Goal: Information Seeking & Learning: Learn about a topic

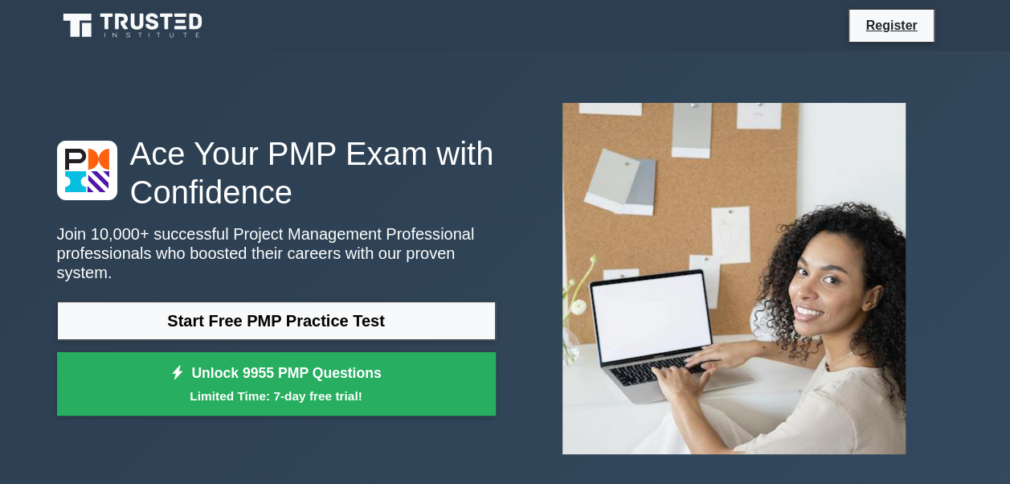
click at [777, 185] on img at bounding box center [734, 278] width 369 height 377
click at [768, 260] on img at bounding box center [734, 278] width 369 height 377
drag, startPoint x: 768, startPoint y: 260, endPoint x: 488, endPoint y: 268, distance: 279.7
click at [488, 268] on div "Ace Your PMP Exam with Confidence Join 10,000+ successful Project Management Pr…" at bounding box center [505, 278] width 916 height 377
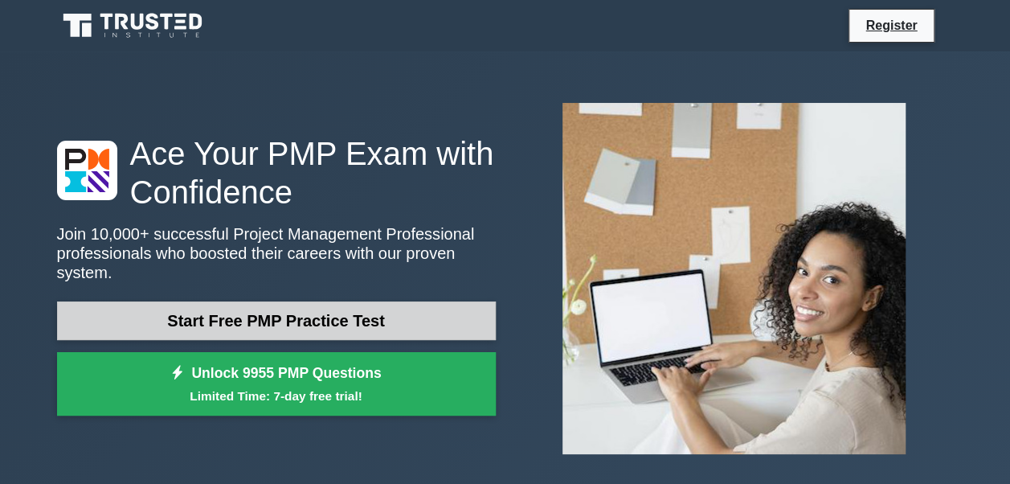
click at [265, 312] on link "Start Free PMP Practice Test" at bounding box center [276, 320] width 439 height 39
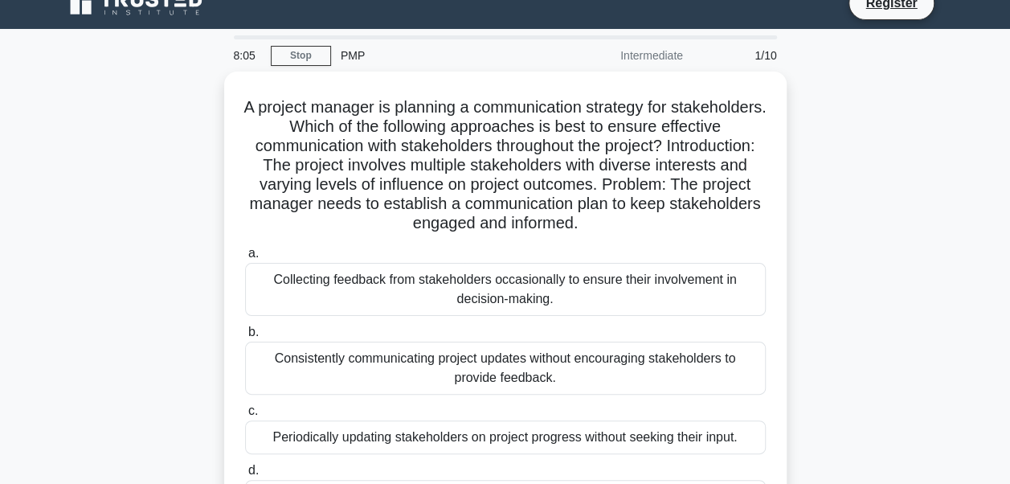
scroll to position [21, 0]
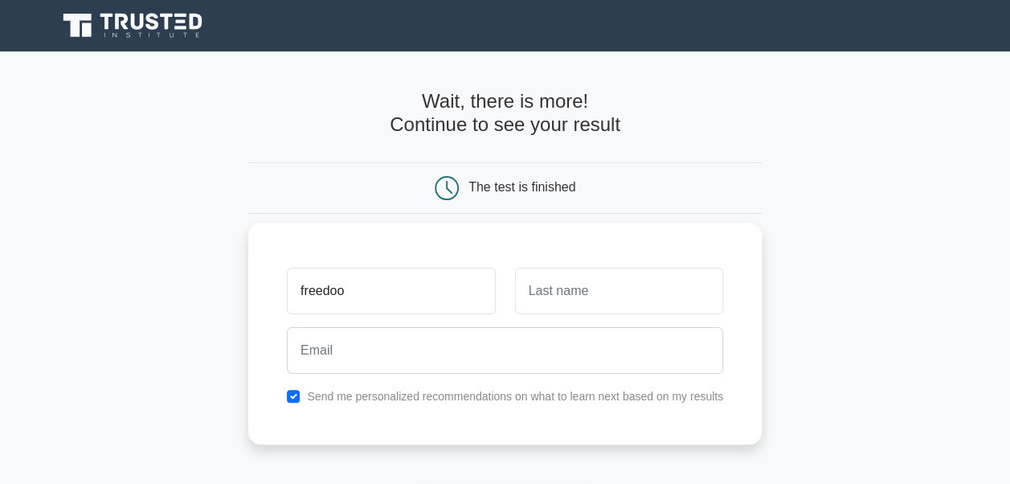
type input "freedoo"
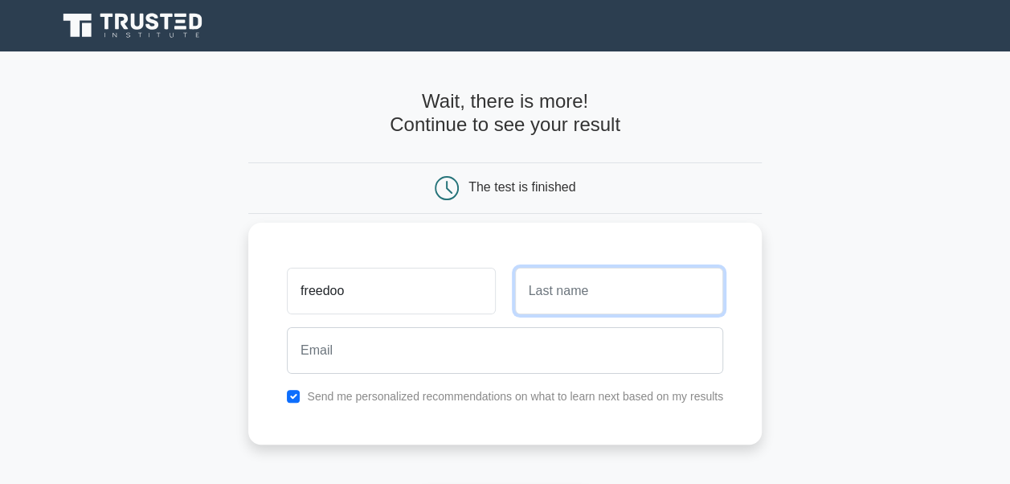
click at [585, 296] on input "text" at bounding box center [619, 291] width 208 height 47
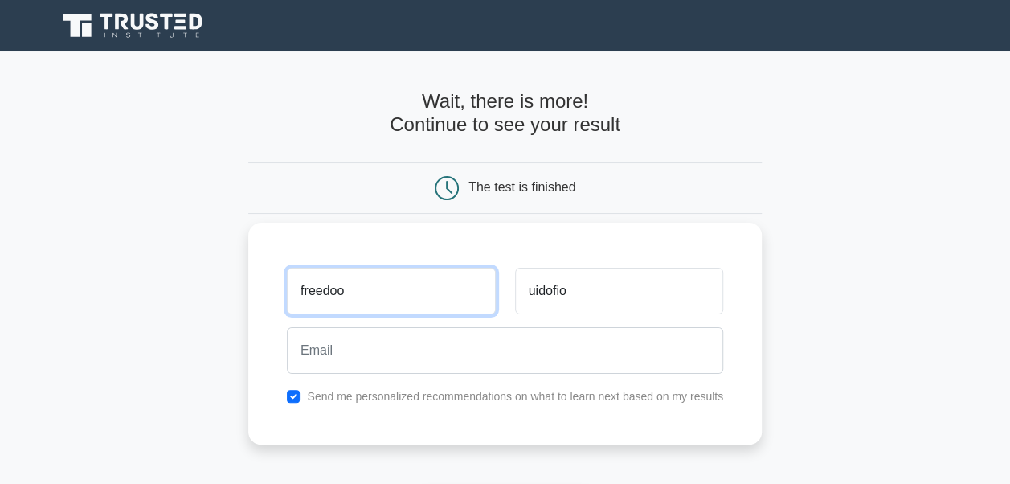
click at [432, 301] on input "freedoo" at bounding box center [391, 291] width 208 height 47
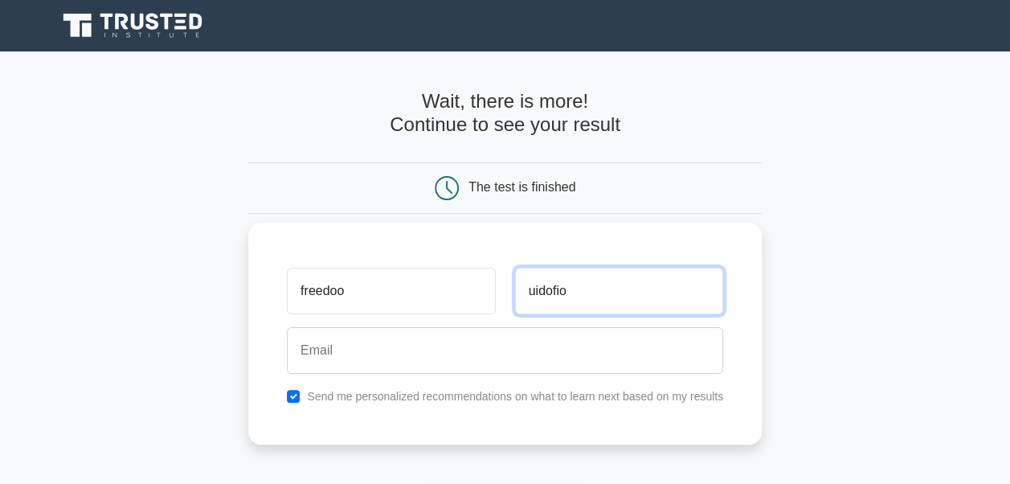
click at [537, 292] on input "uidofio" at bounding box center [619, 291] width 208 height 47
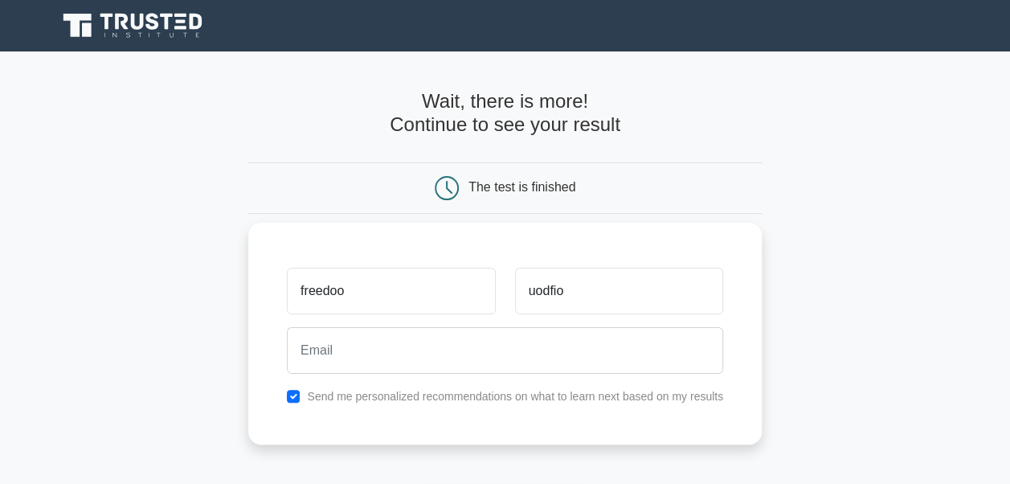
click at [630, 228] on div "freedoo uodfio Send me personalized recommendations on what to learn next based…" at bounding box center [504, 334] width 513 height 222
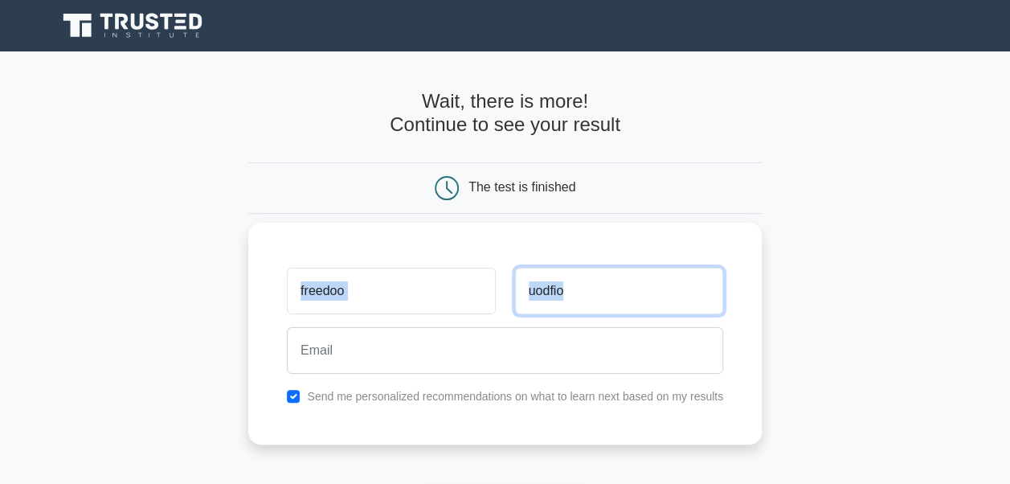
click at [554, 294] on input "uodfio" at bounding box center [619, 291] width 208 height 47
click at [572, 292] on input "uodfio" at bounding box center [619, 291] width 208 height 47
type input "udofia"
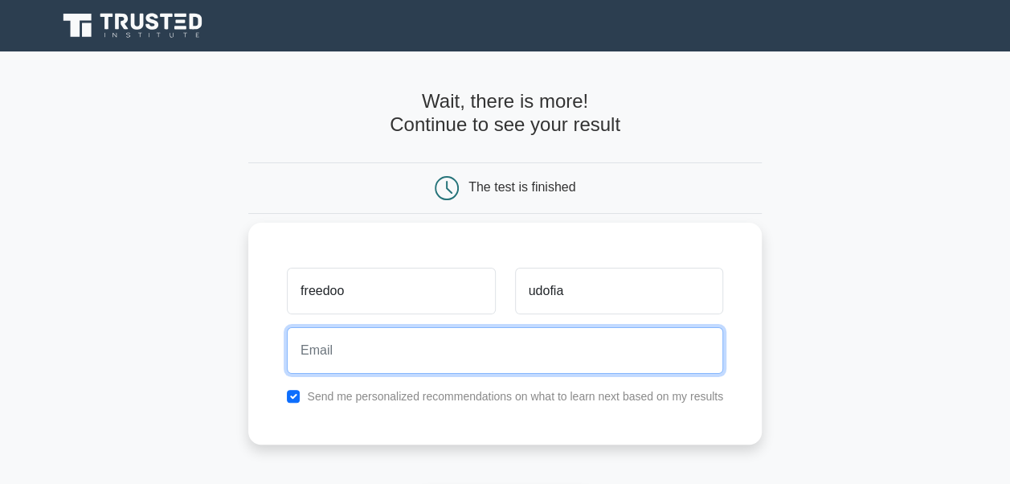
click at [559, 350] on input "email" at bounding box center [505, 350] width 436 height 47
type input "udofiafreedoo07@gmail.com"
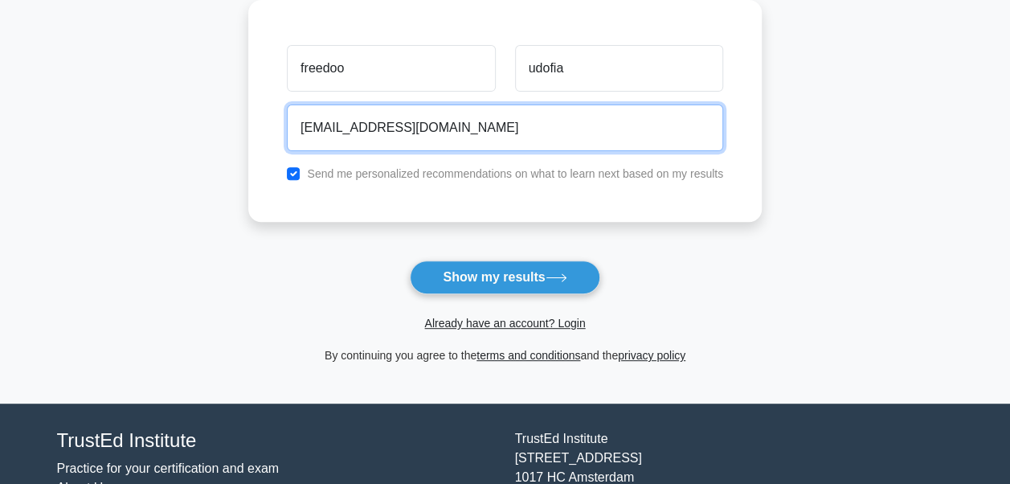
scroll to position [234, 0]
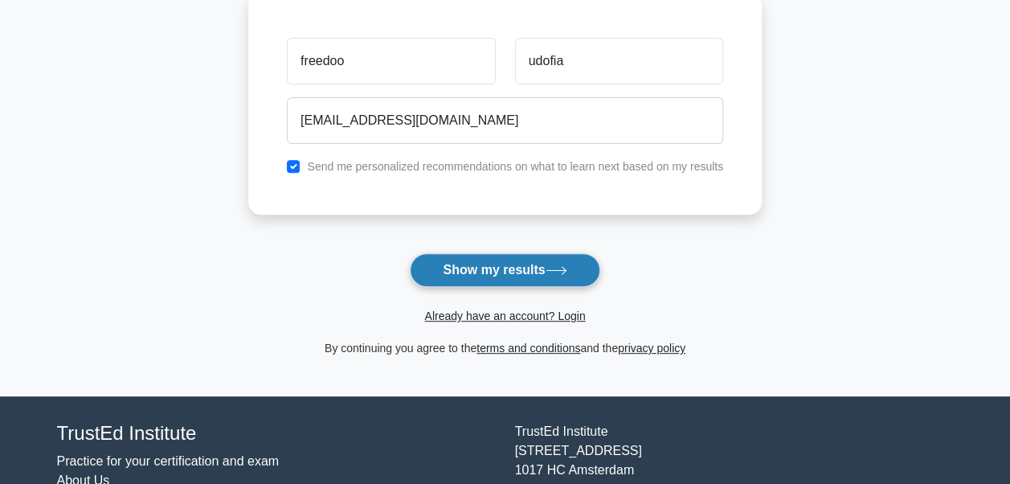
click at [475, 261] on button "Show my results" at bounding box center [505, 270] width 190 height 34
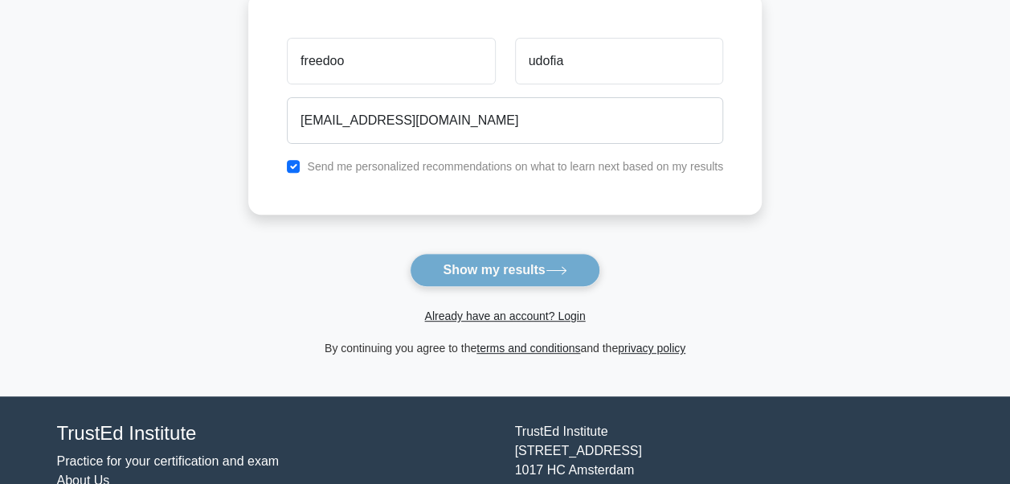
click at [475, 261] on form "Wait, there is more! Continue to see your result The test is finished freedoo" at bounding box center [504, 106] width 513 height 501
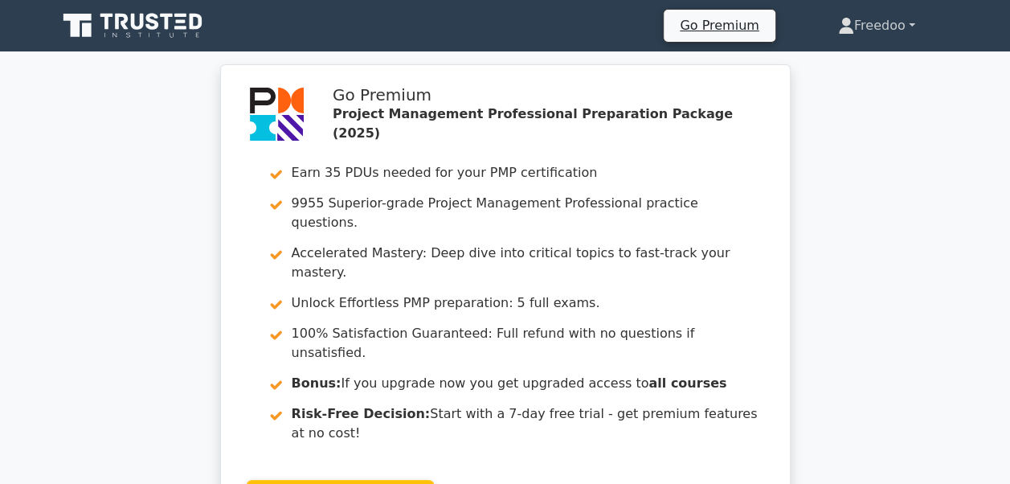
click at [911, 21] on link "Freedoo" at bounding box center [876, 26] width 154 height 32
click at [837, 63] on link "Profile" at bounding box center [863, 64] width 127 height 26
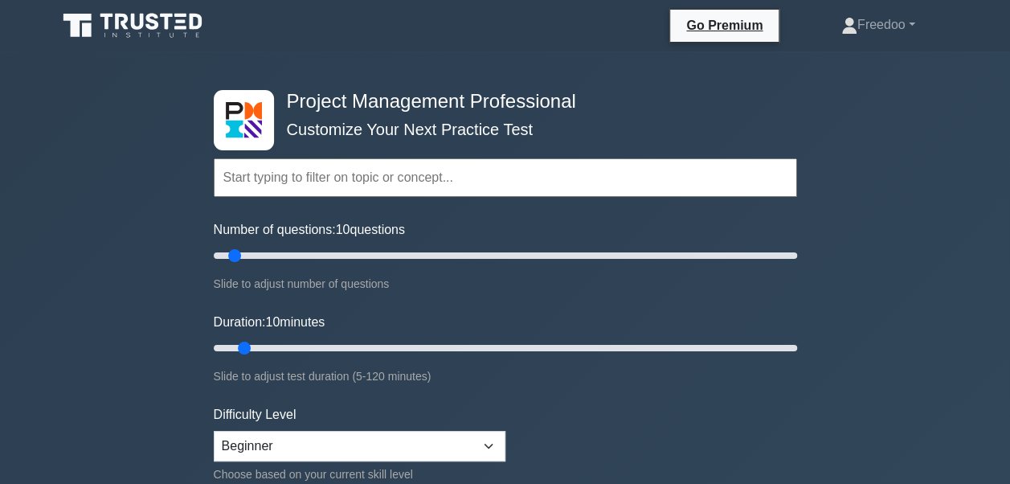
click at [266, 251] on input "Number of questions: 20 questions" at bounding box center [505, 255] width 583 height 19
type input "10"
click at [237, 255] on input "Number of questions: 10 questions" at bounding box center [505, 255] width 583 height 19
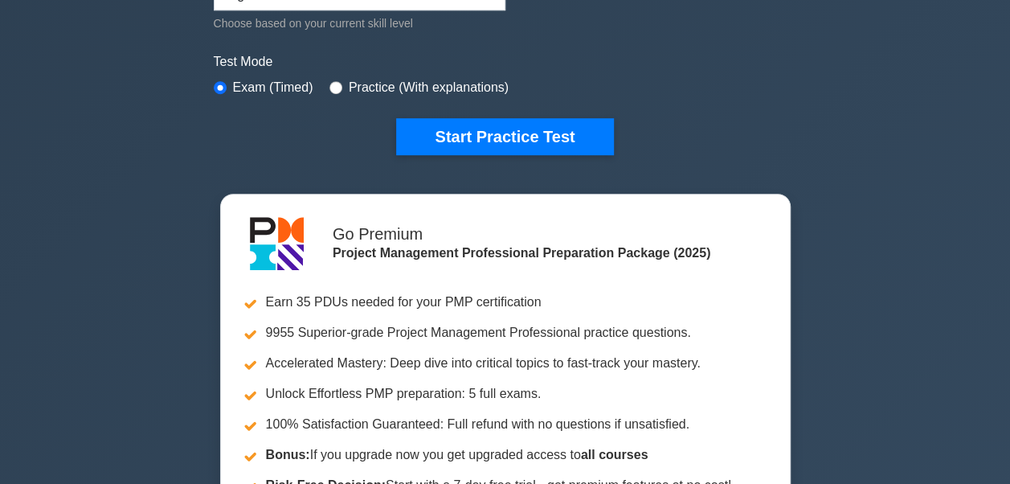
scroll to position [435, 0]
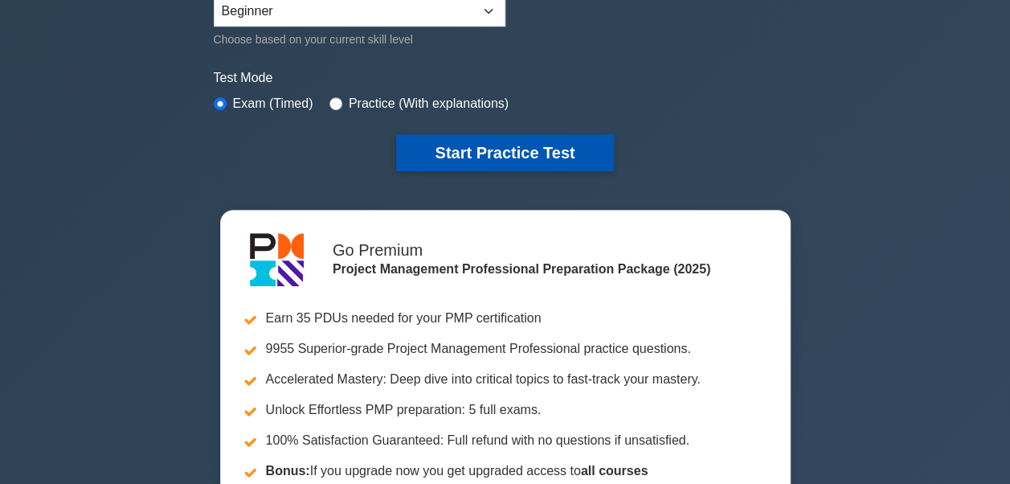
click at [505, 157] on button "Start Practice Test" at bounding box center [504, 152] width 217 height 37
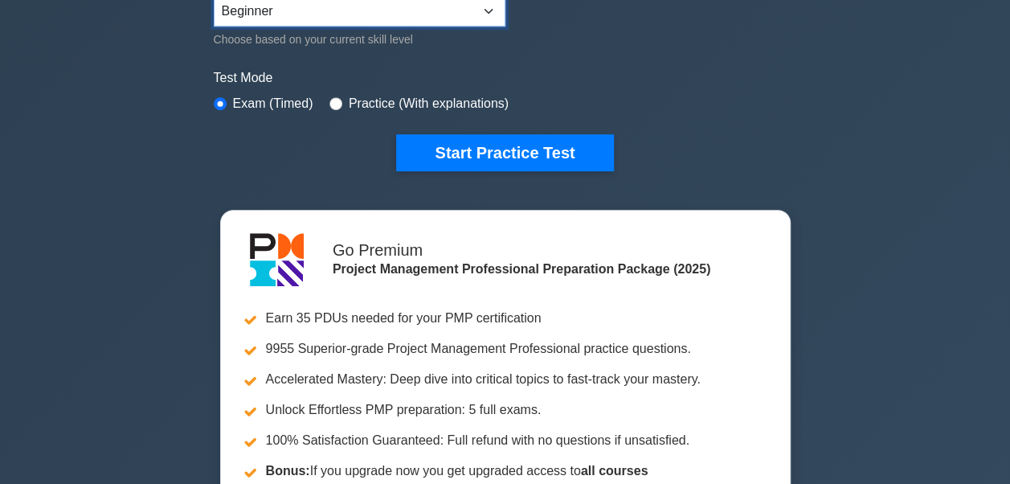
scroll to position [427, 0]
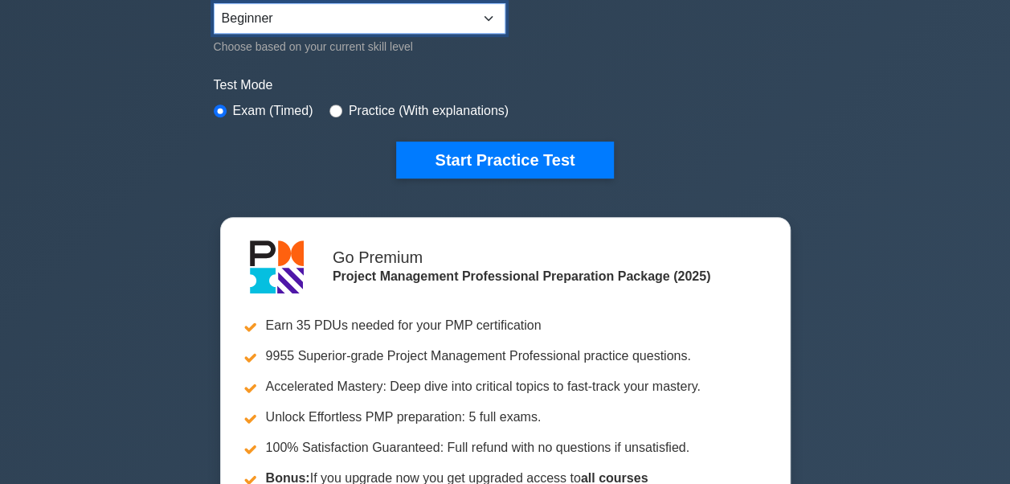
click at [488, 4] on select "Beginner Intermediate Expert" at bounding box center [360, 18] width 292 height 31
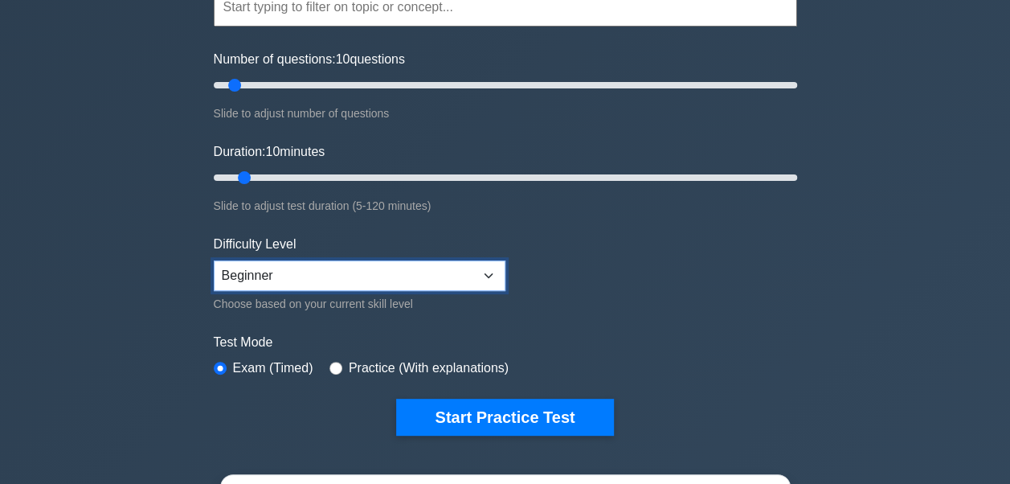
scroll to position [162, 0]
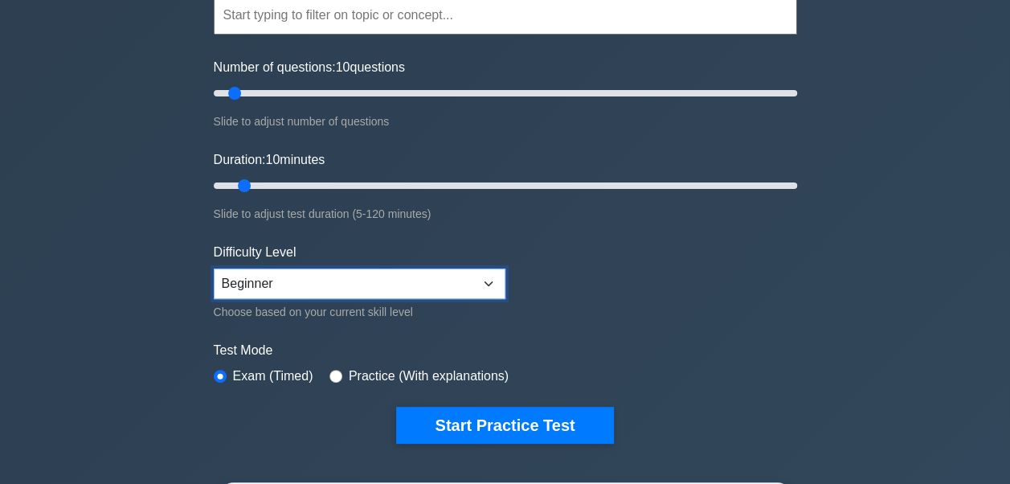
click at [239, 279] on select "Beginner Intermediate Expert" at bounding box center [360, 283] width 292 height 31
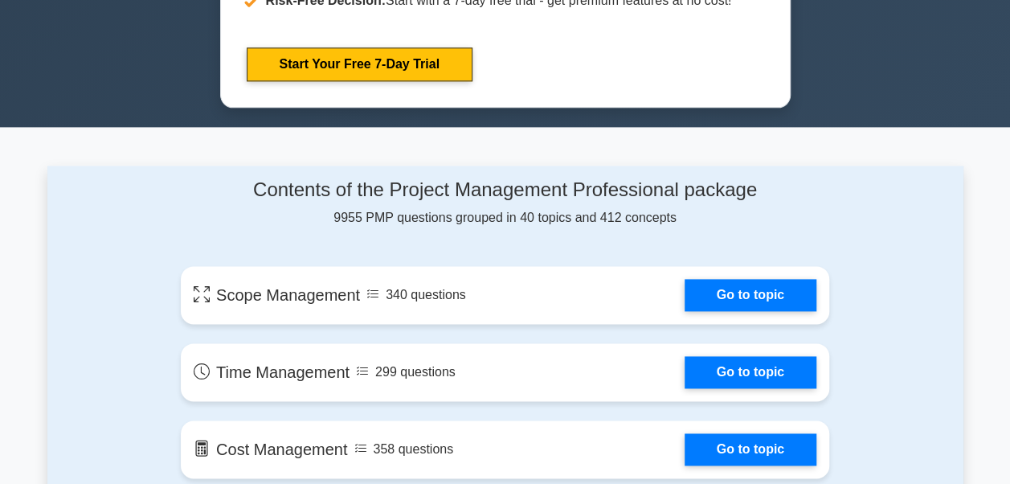
scroll to position [943, 0]
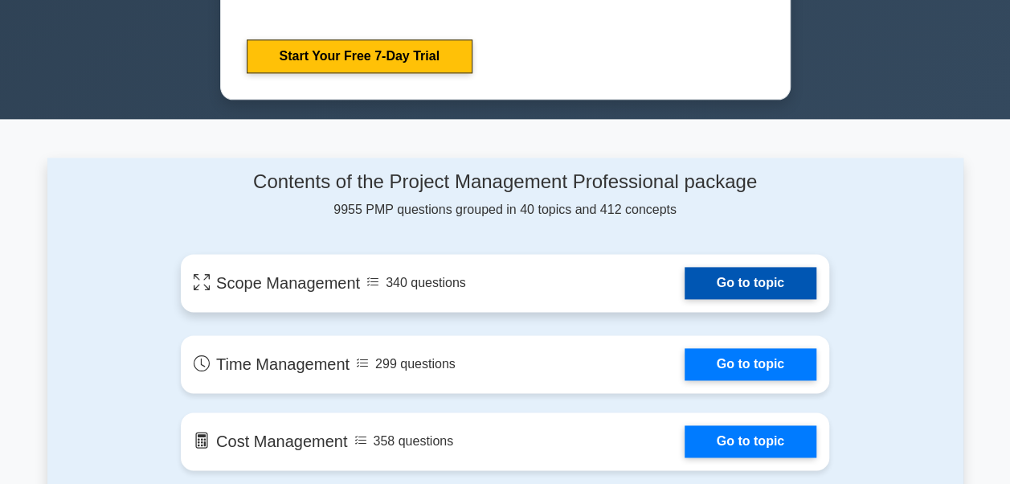
click at [684, 276] on link "Go to topic" at bounding box center [750, 283] width 132 height 32
click at [684, 280] on link "Go to topic" at bounding box center [750, 283] width 132 height 32
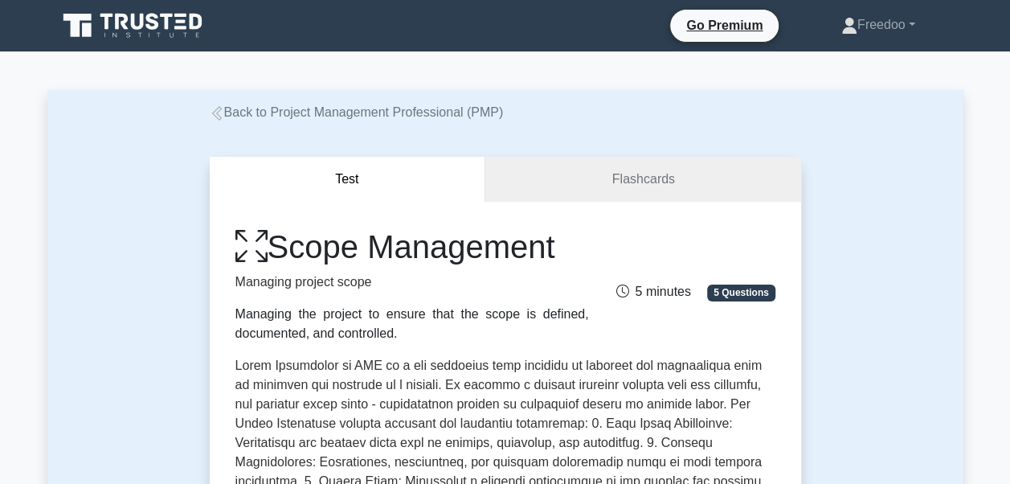
drag, startPoint x: 524, startPoint y: 323, endPoint x: 554, endPoint y: 293, distance: 42.6
click at [554, 293] on div "Scope Management Managing project scope Managing the project to ensure that the…" at bounding box center [412, 285] width 373 height 116
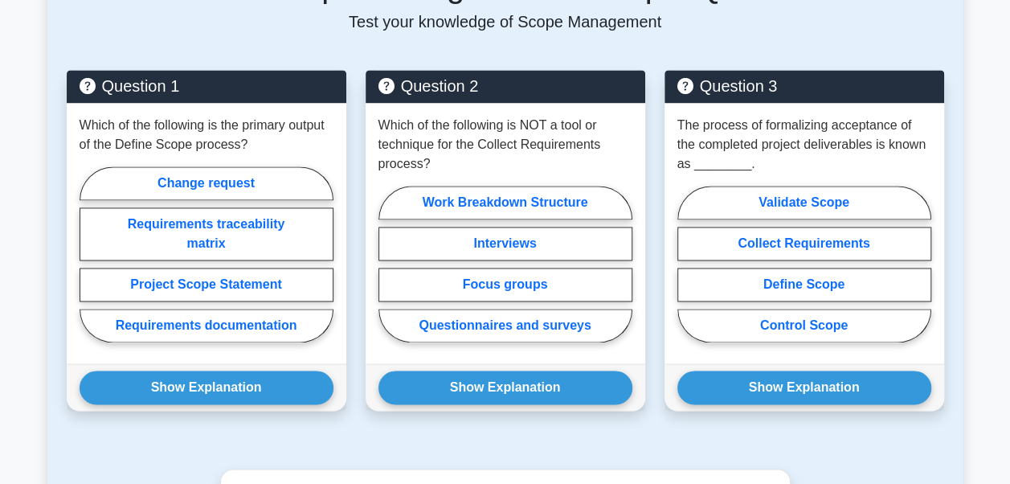
scroll to position [1099, 0]
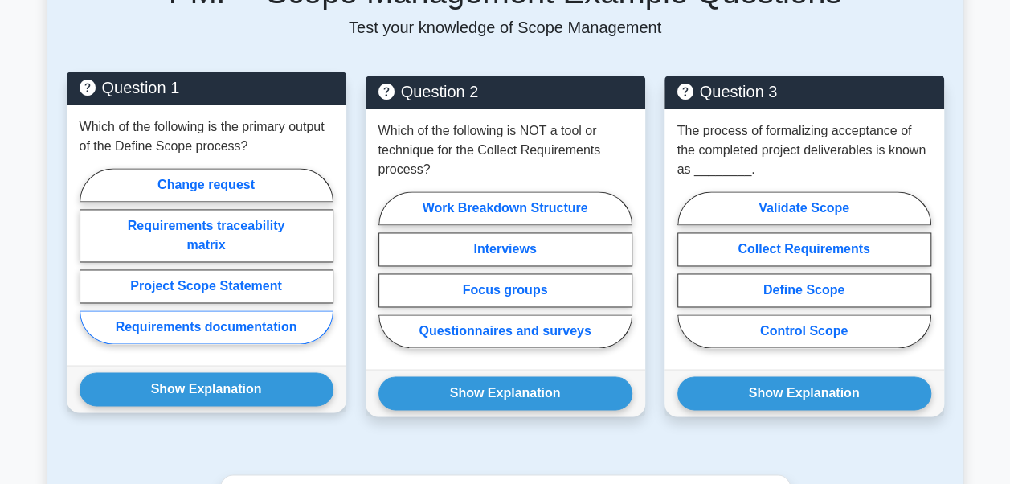
click at [207, 325] on label "Requirements documentation" at bounding box center [207, 327] width 254 height 34
click at [90, 266] on input "Requirements documentation" at bounding box center [85, 260] width 10 height 10
radio input "true"
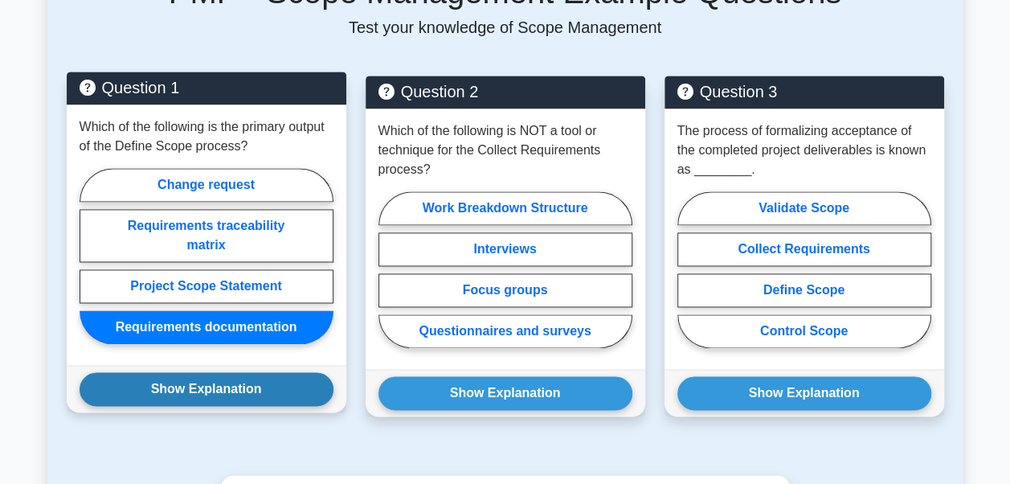
click at [190, 386] on button "Show Explanation" at bounding box center [207, 389] width 254 height 34
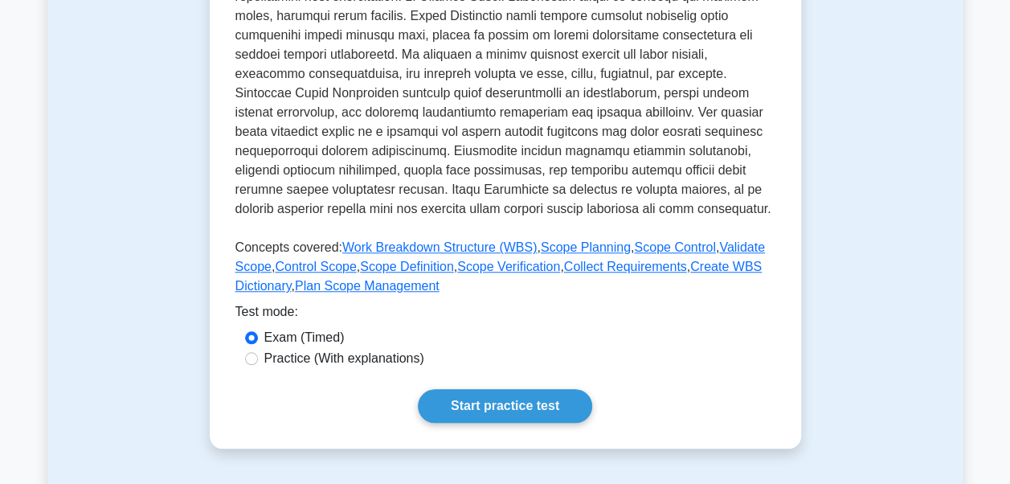
scroll to position [0, 0]
